Goal: Task Accomplishment & Management: Manage account settings

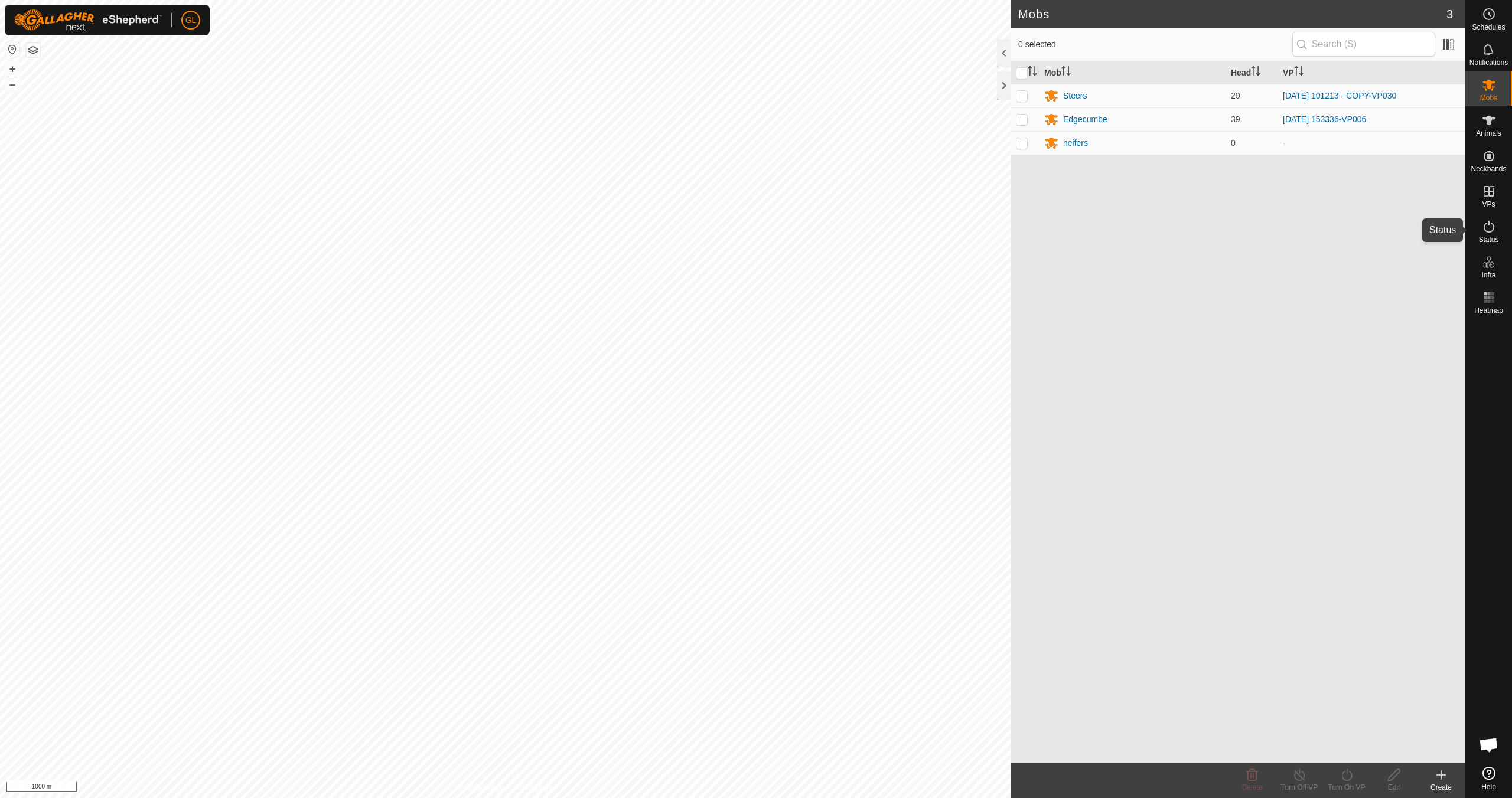
click at [1488, 236] on span "Status" at bounding box center [1488, 240] width 20 height 7
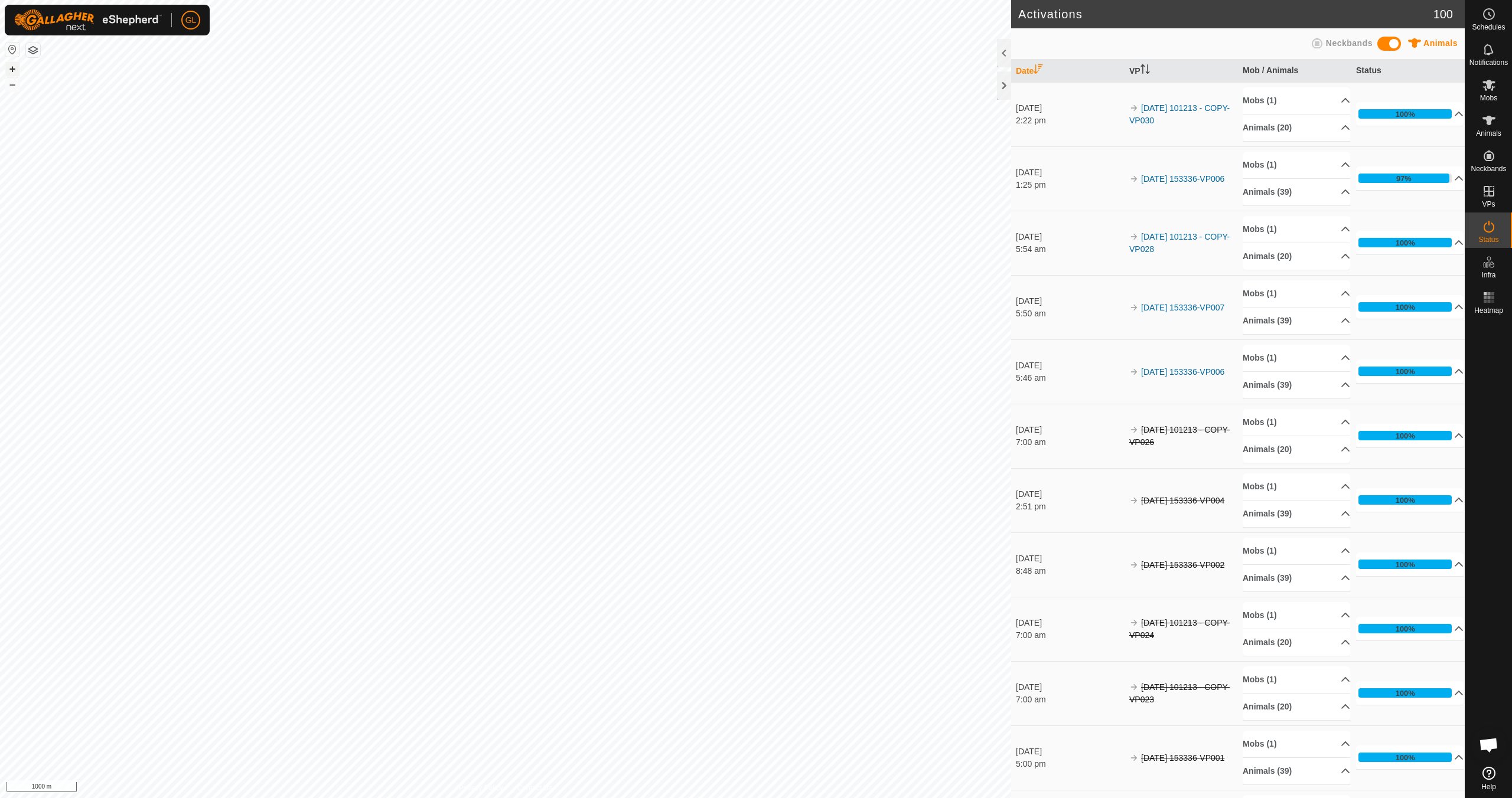
click at [10, 69] on button "+" at bounding box center [12, 69] width 14 height 14
click at [12, 69] on button "+" at bounding box center [12, 69] width 14 height 14
click at [1401, 192] on link "In Rotation" at bounding box center [1413, 191] width 101 height 23
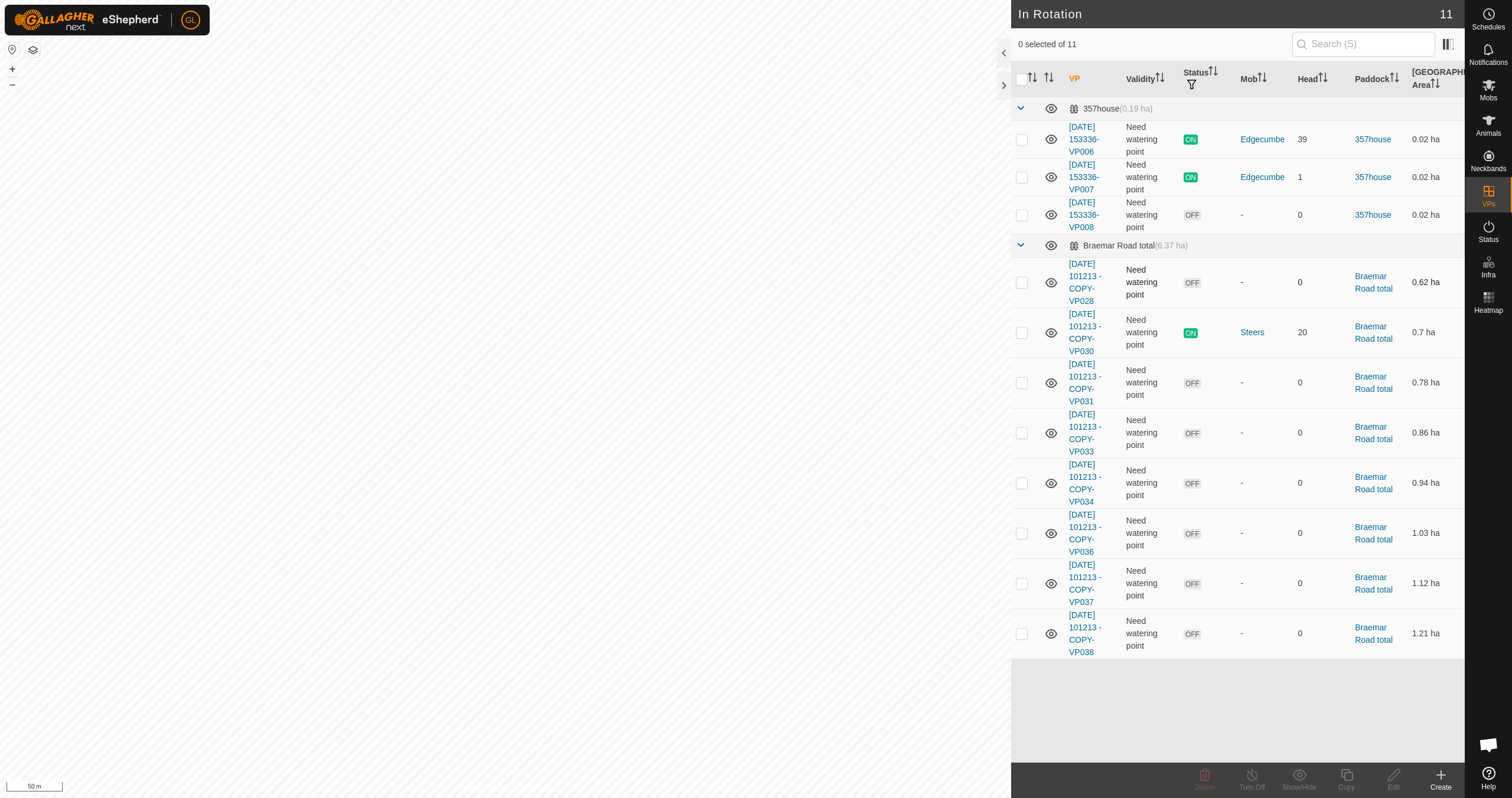
click at [1018, 281] on p-checkbox at bounding box center [1022, 281] width 12 height 9
click at [1201, 778] on icon at bounding box center [1204, 775] width 14 height 14
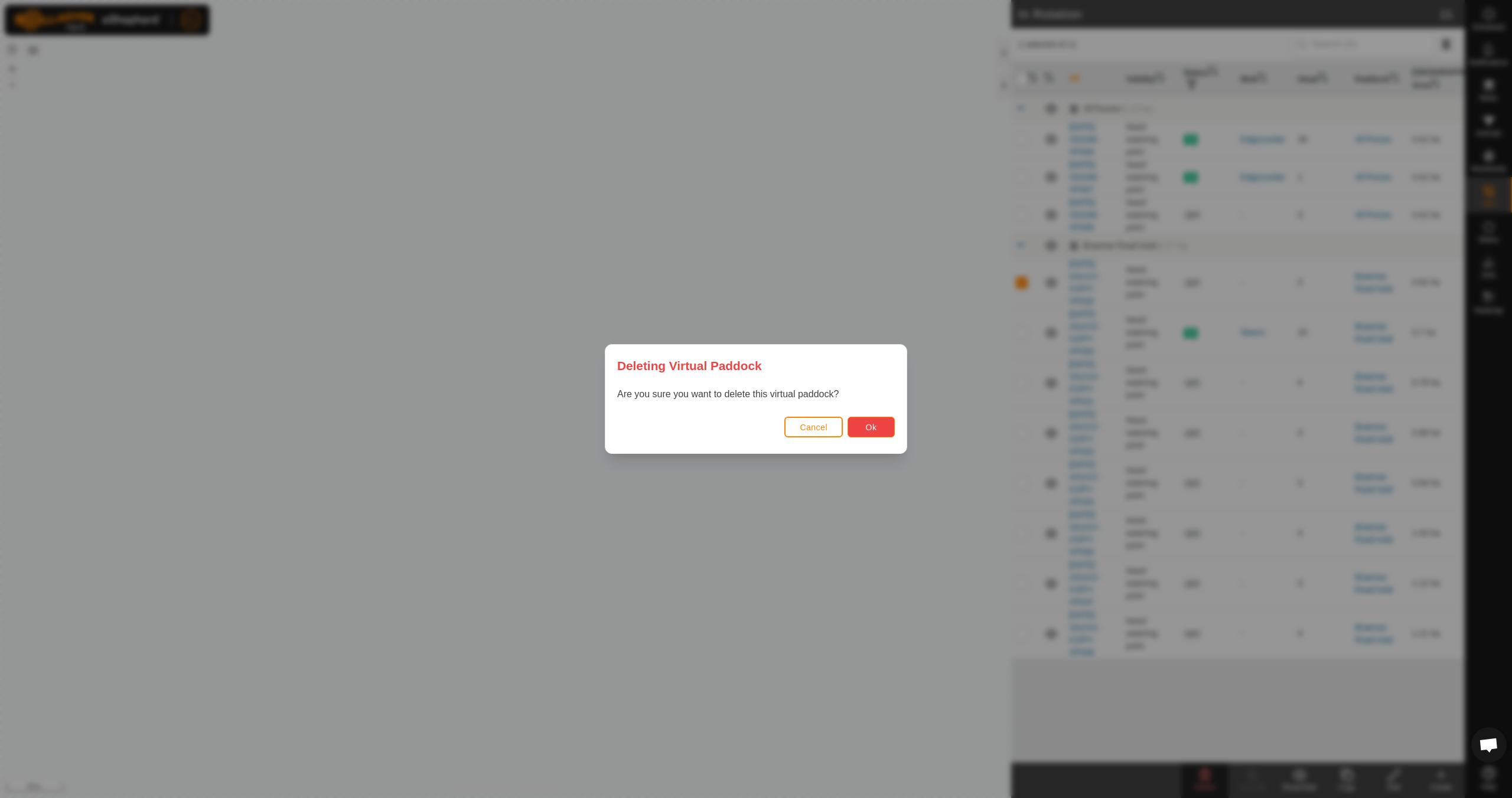
click at [875, 433] on button "Ok" at bounding box center [871, 426] width 47 height 21
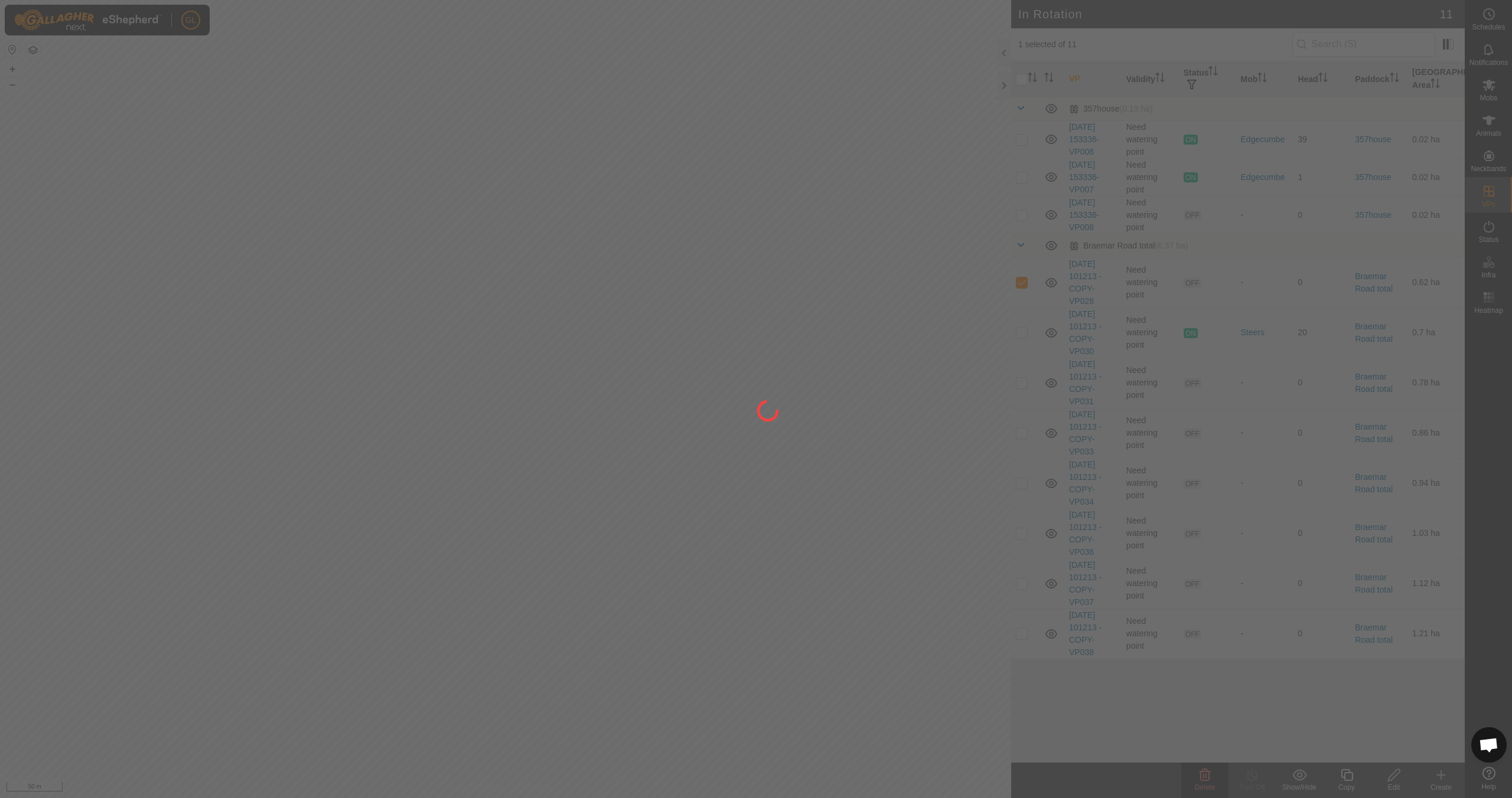
checkbox input "false"
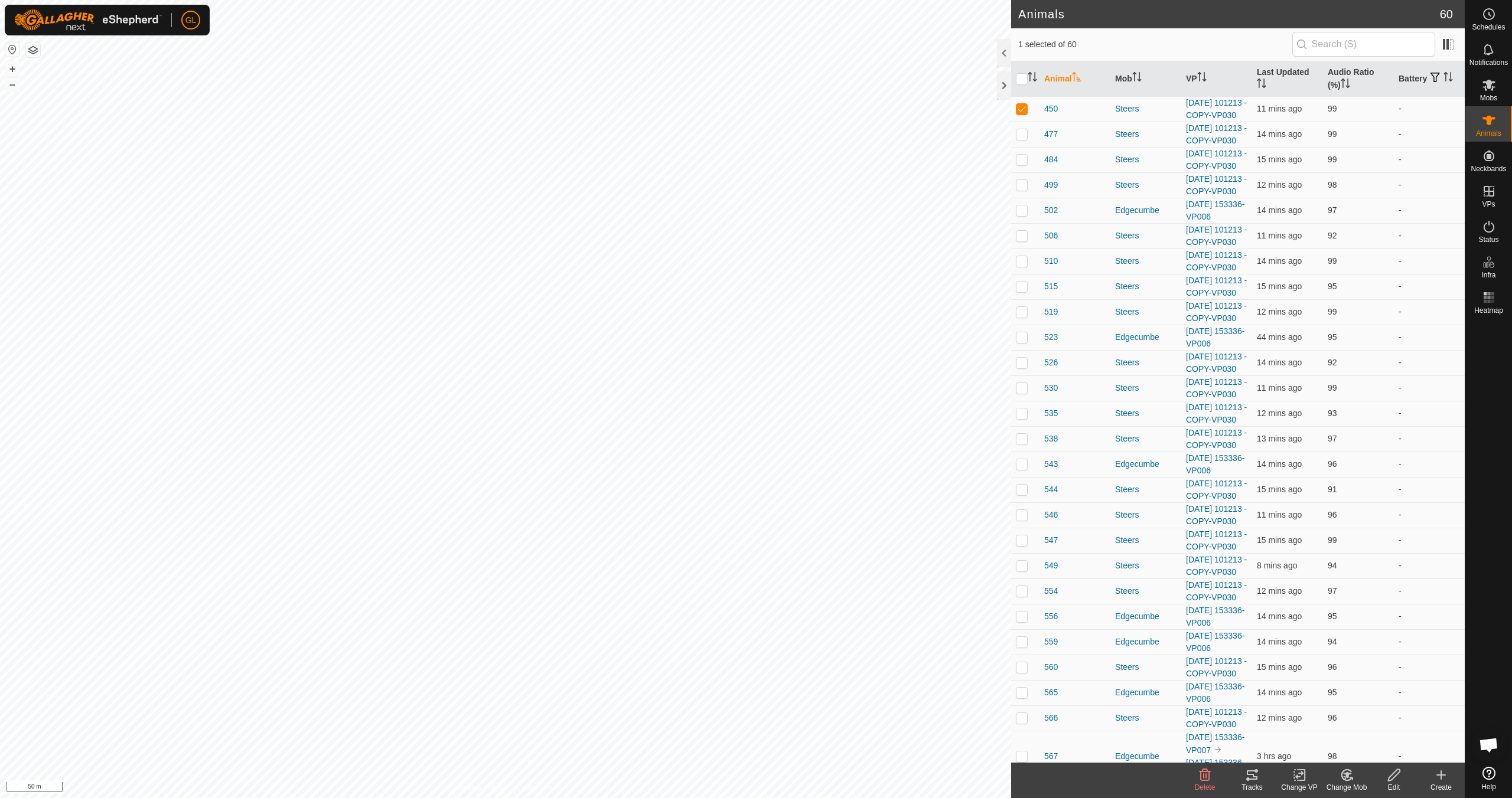
click at [1251, 781] on icon at bounding box center [1251, 775] width 14 height 14
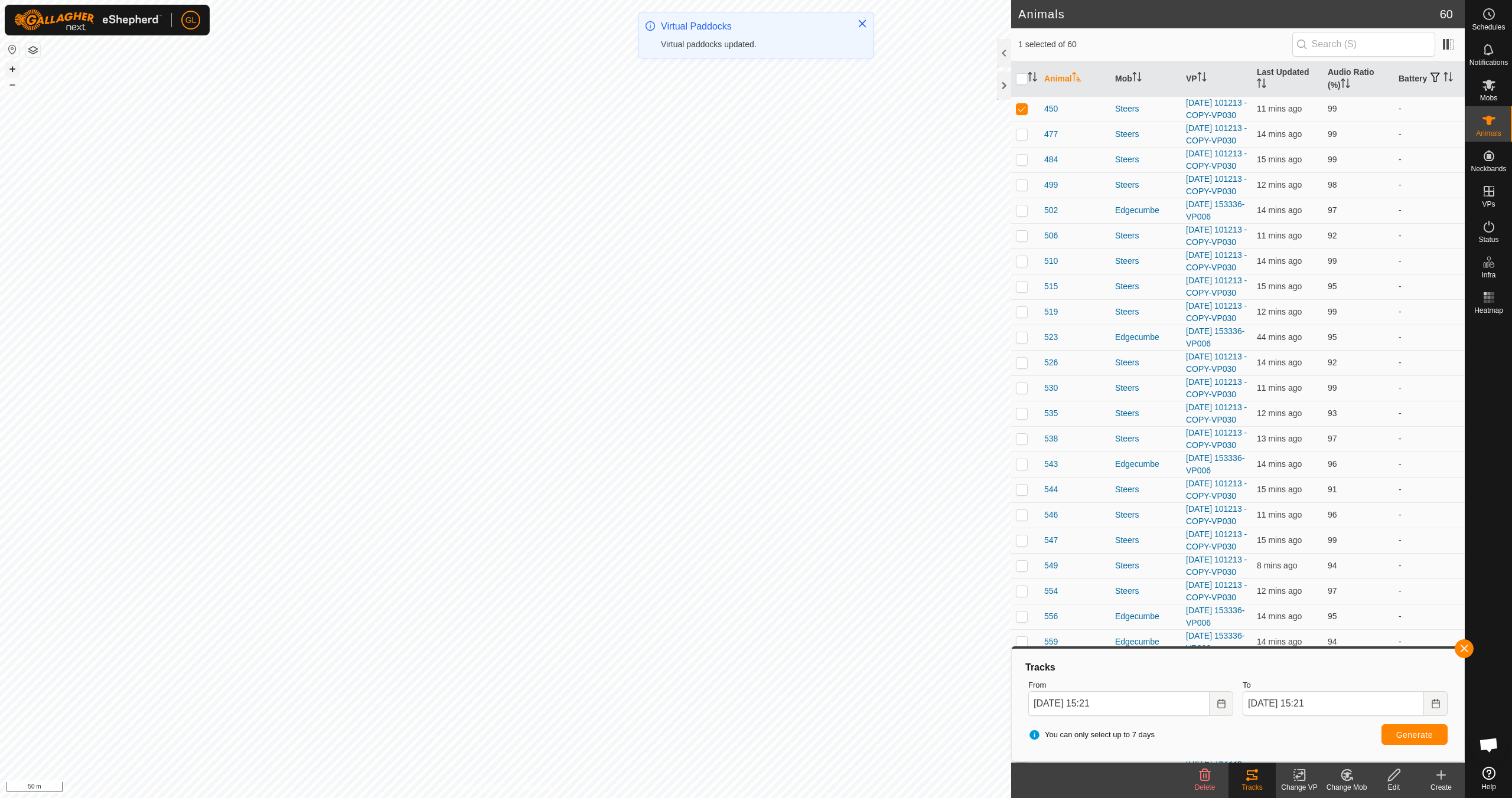
click at [9, 70] on button "+" at bounding box center [12, 69] width 14 height 14
click at [9, 71] on button "+" at bounding box center [12, 69] width 14 height 14
click at [13, 66] on button "+" at bounding box center [12, 69] width 14 height 14
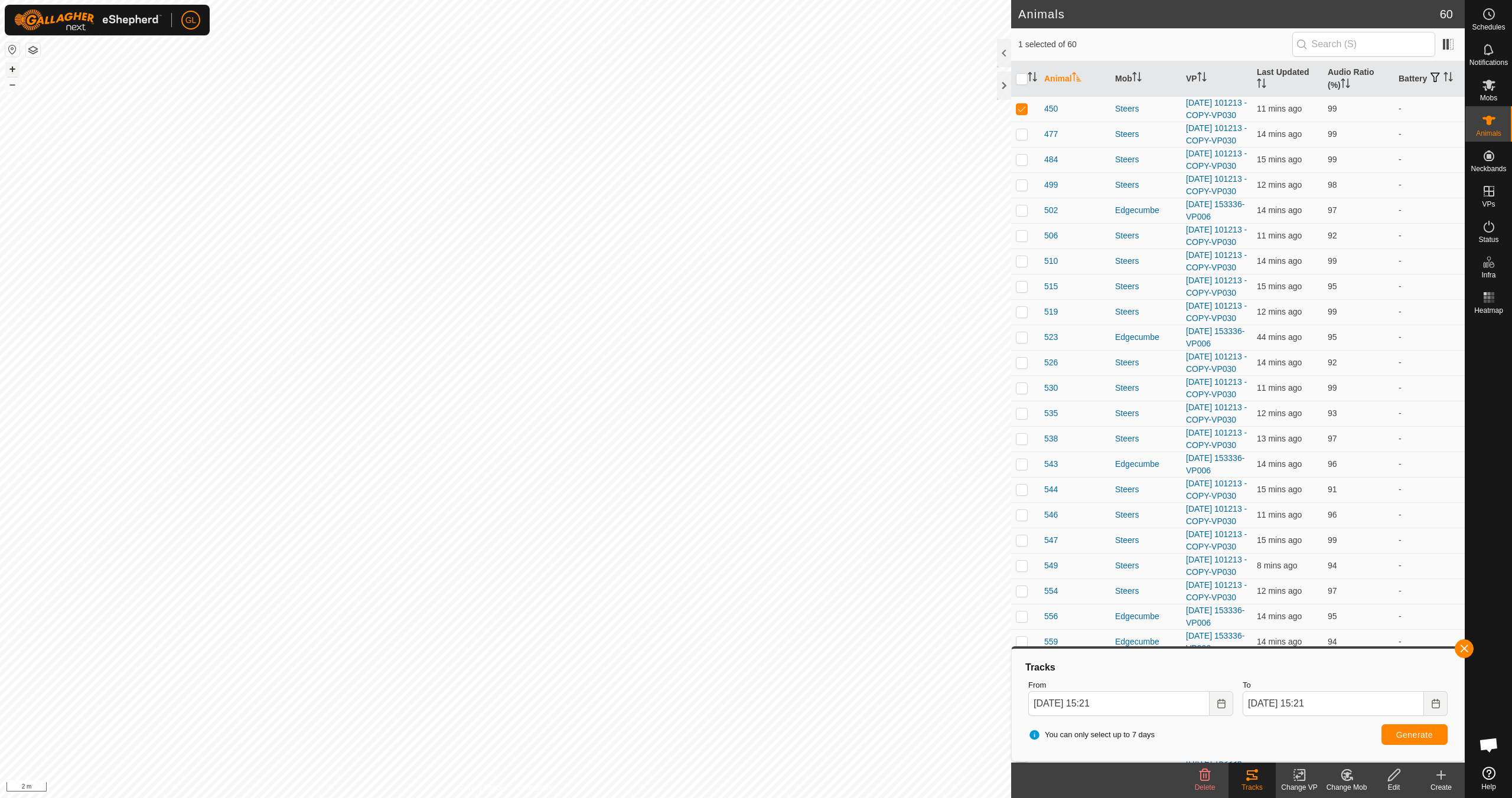
click at [14, 66] on button "+" at bounding box center [12, 69] width 14 height 14
click at [1302, 779] on icon at bounding box center [1300, 775] width 15 height 14
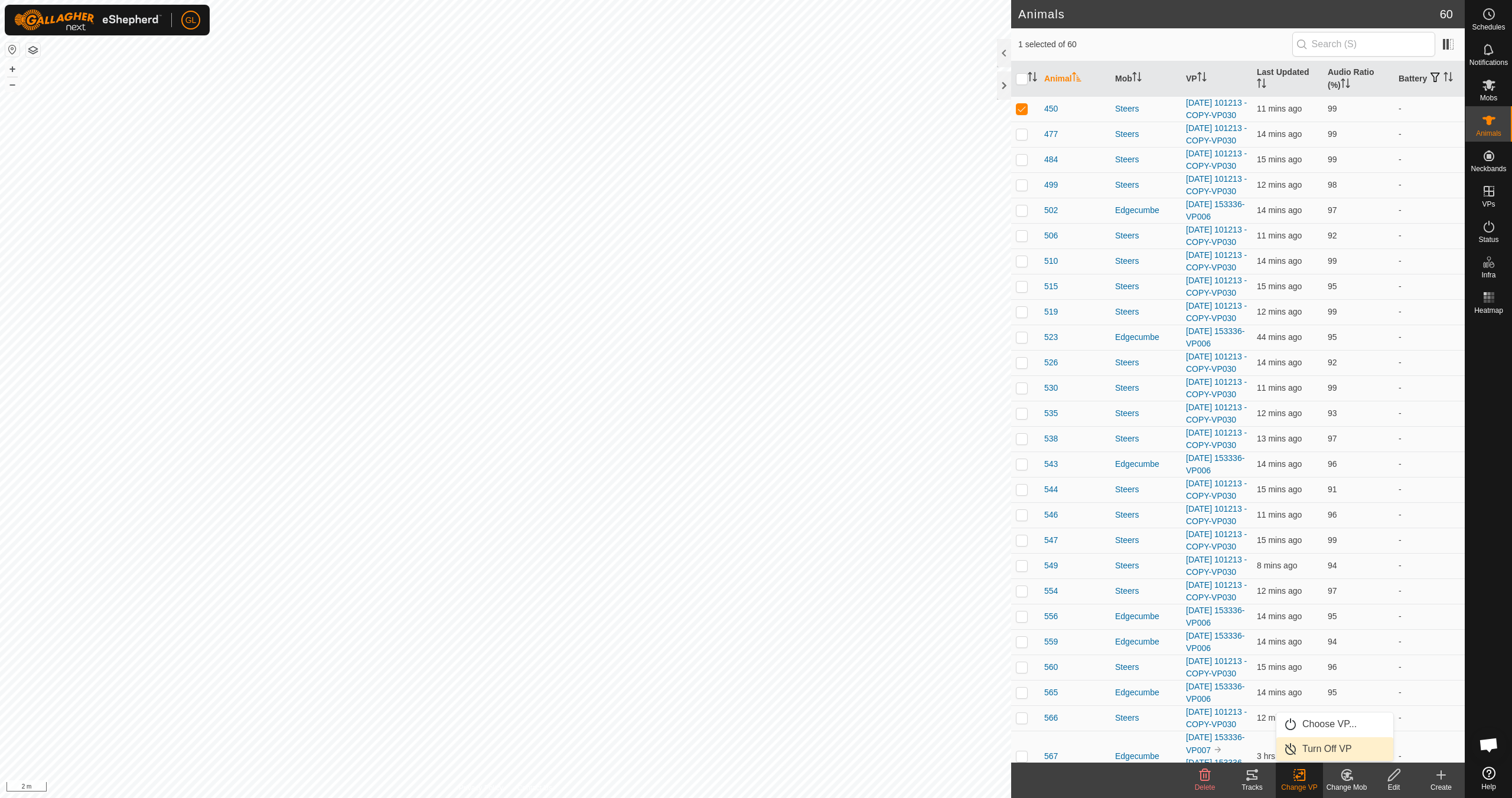
click at [1319, 746] on link "Turn Off VP" at bounding box center [1334, 749] width 117 height 23
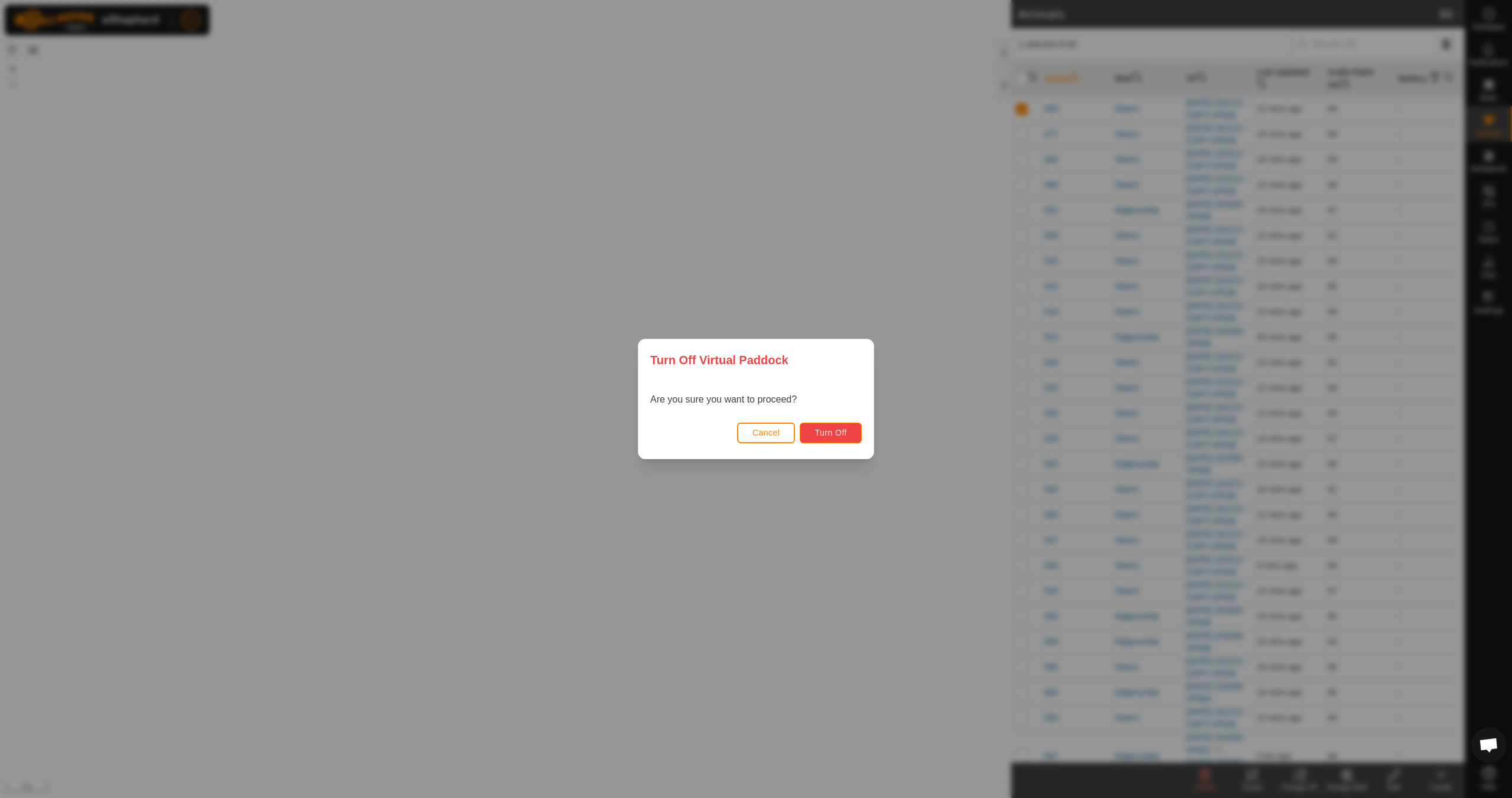
click at [826, 431] on span "Turn Off" at bounding box center [830, 432] width 32 height 9
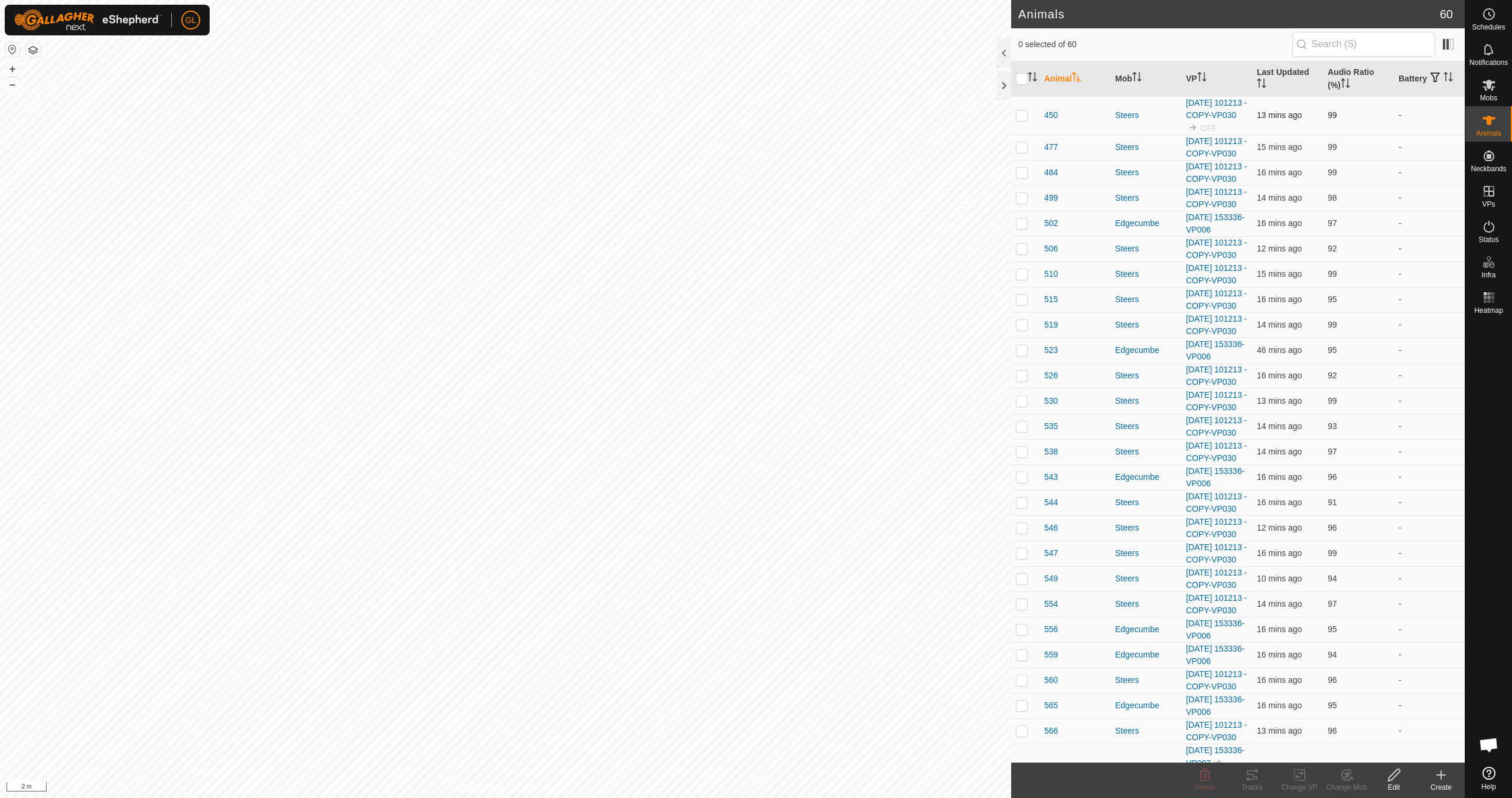
click at [1018, 119] on p-checkbox at bounding box center [1022, 114] width 12 height 9
click at [1348, 781] on icon at bounding box center [1347, 775] width 15 height 14
click at [1355, 747] on link "Remove from Mob" at bounding box center [1382, 749] width 117 height 23
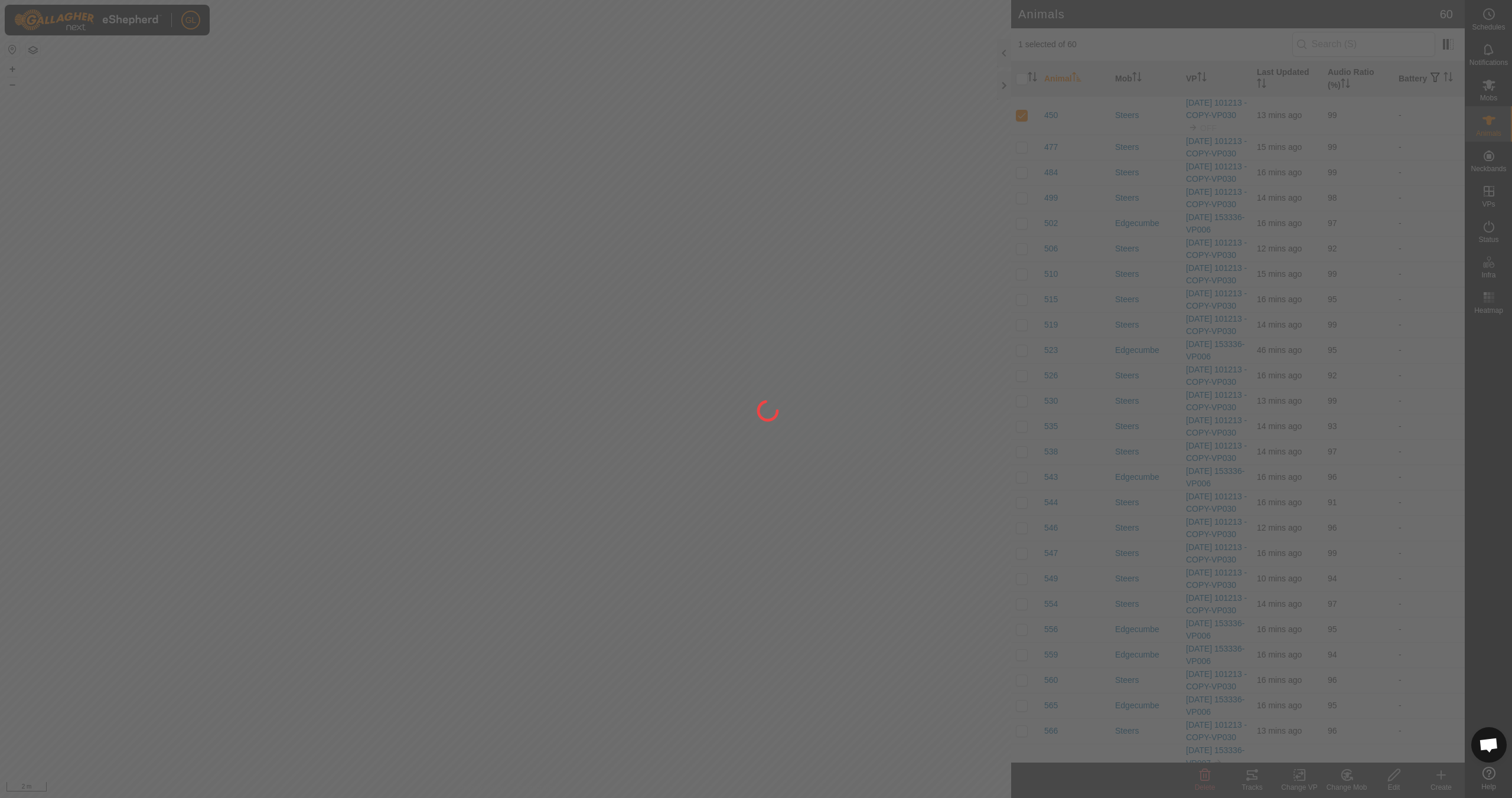
checkbox input "false"
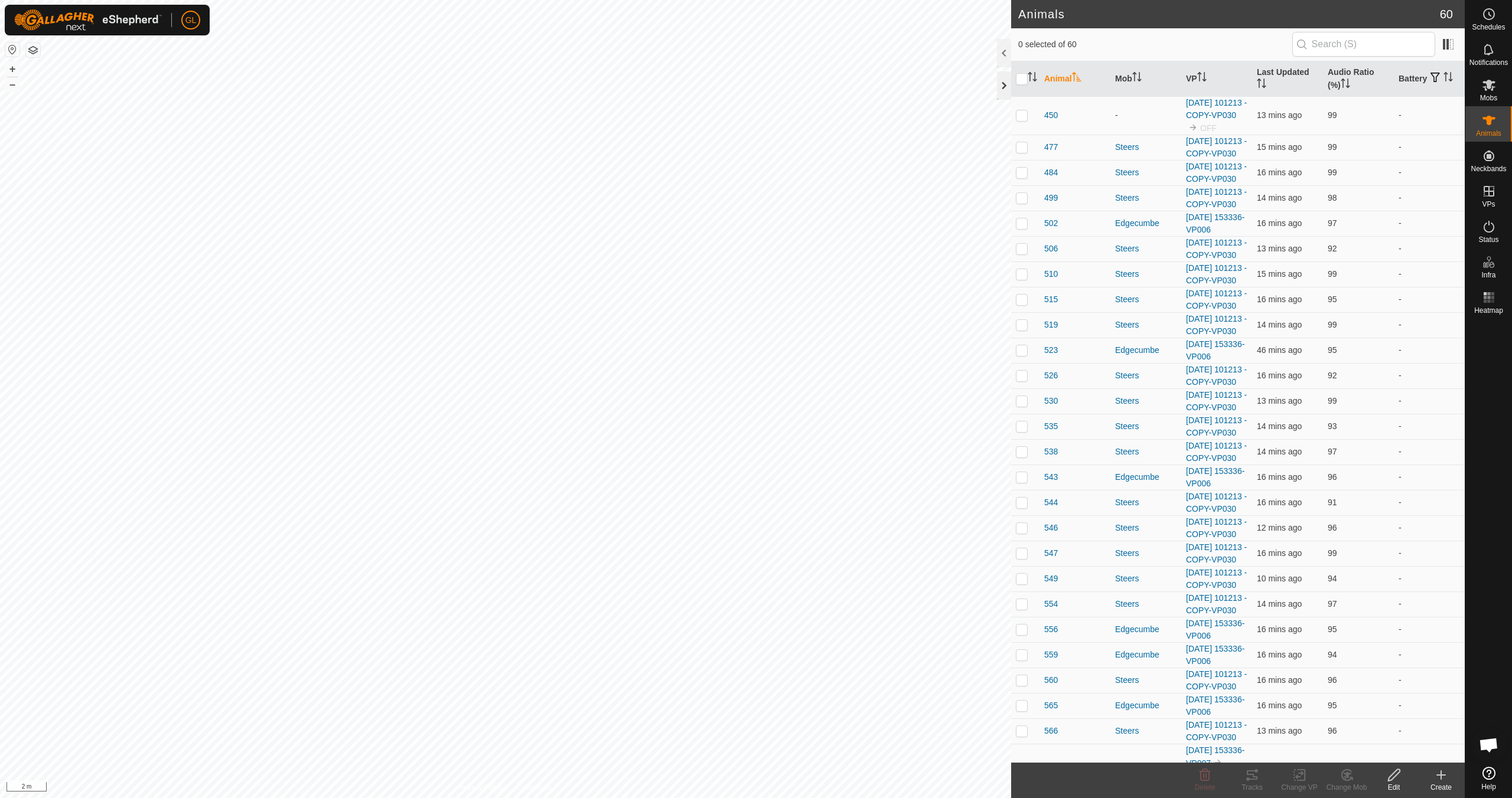
click at [1007, 84] on div at bounding box center [1003, 85] width 14 height 28
